Goal: Task Accomplishment & Management: Complete application form

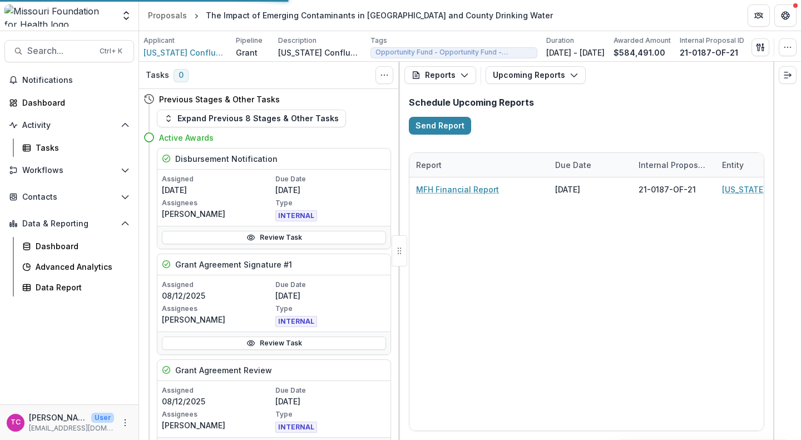
scroll to position [13, 0]
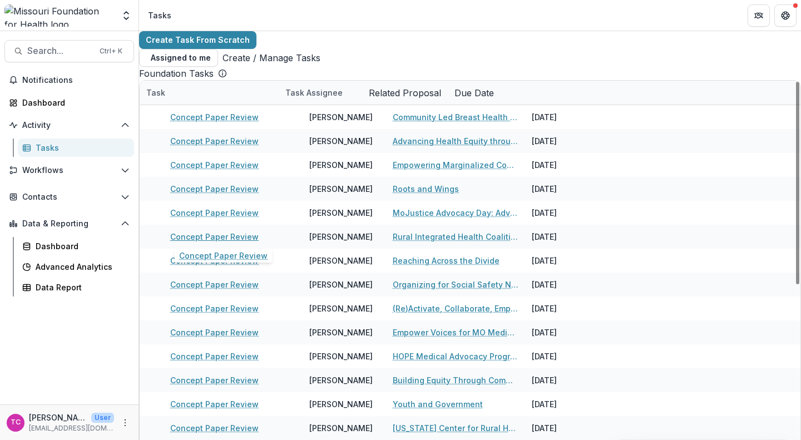
click at [218, 231] on link "Concept Paper Review" at bounding box center [214, 237] width 88 height 12
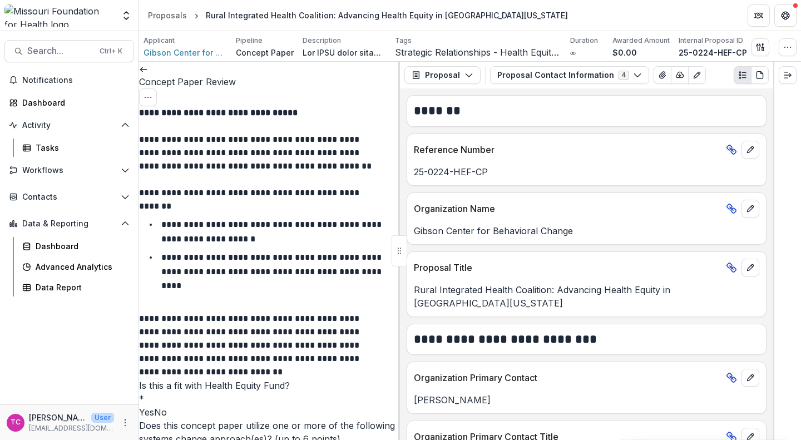
scroll to position [176, 0]
click at [154, 407] on span "Yes" at bounding box center [146, 412] width 15 height 11
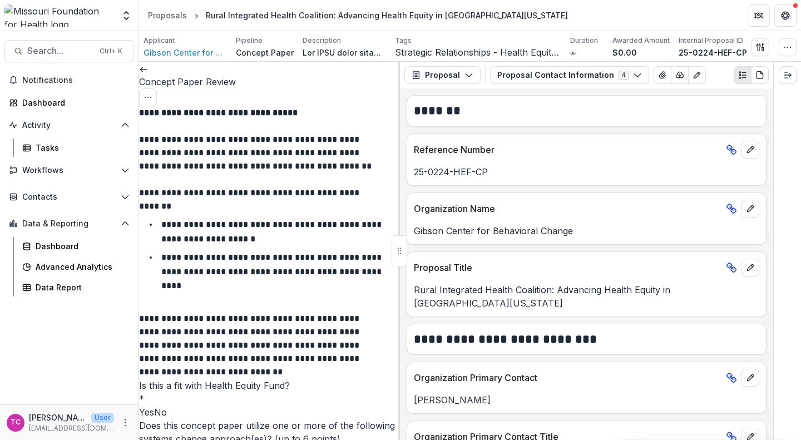
type input "*"
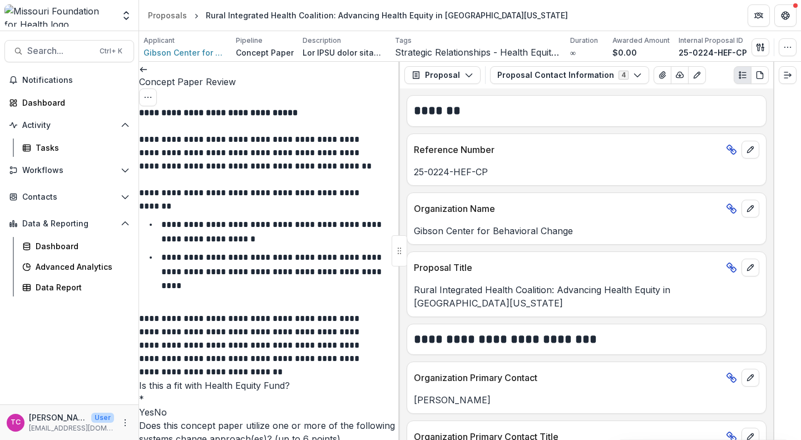
scroll to position [797, 0]
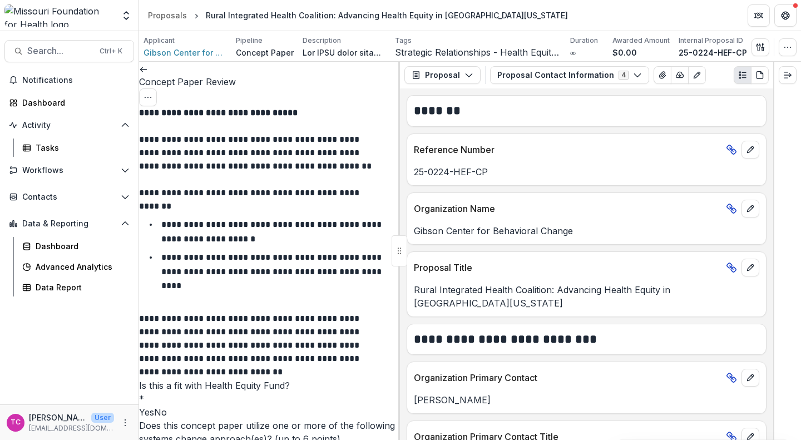
scroll to position [1865, 0]
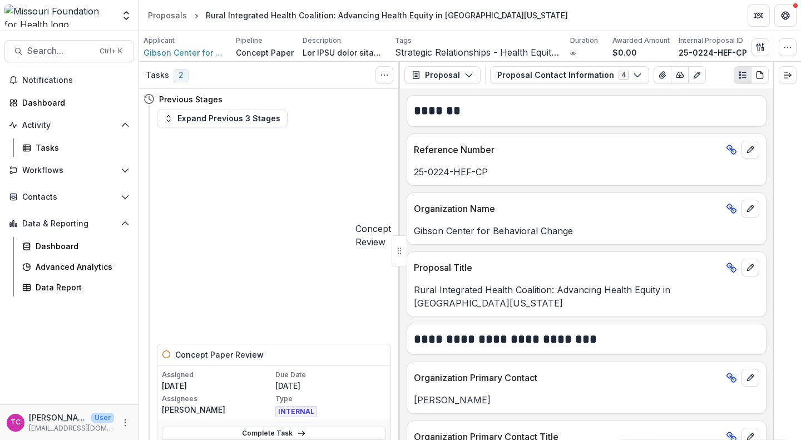
scroll to position [34, 0]
